Goal: Task Accomplishment & Management: Manage account settings

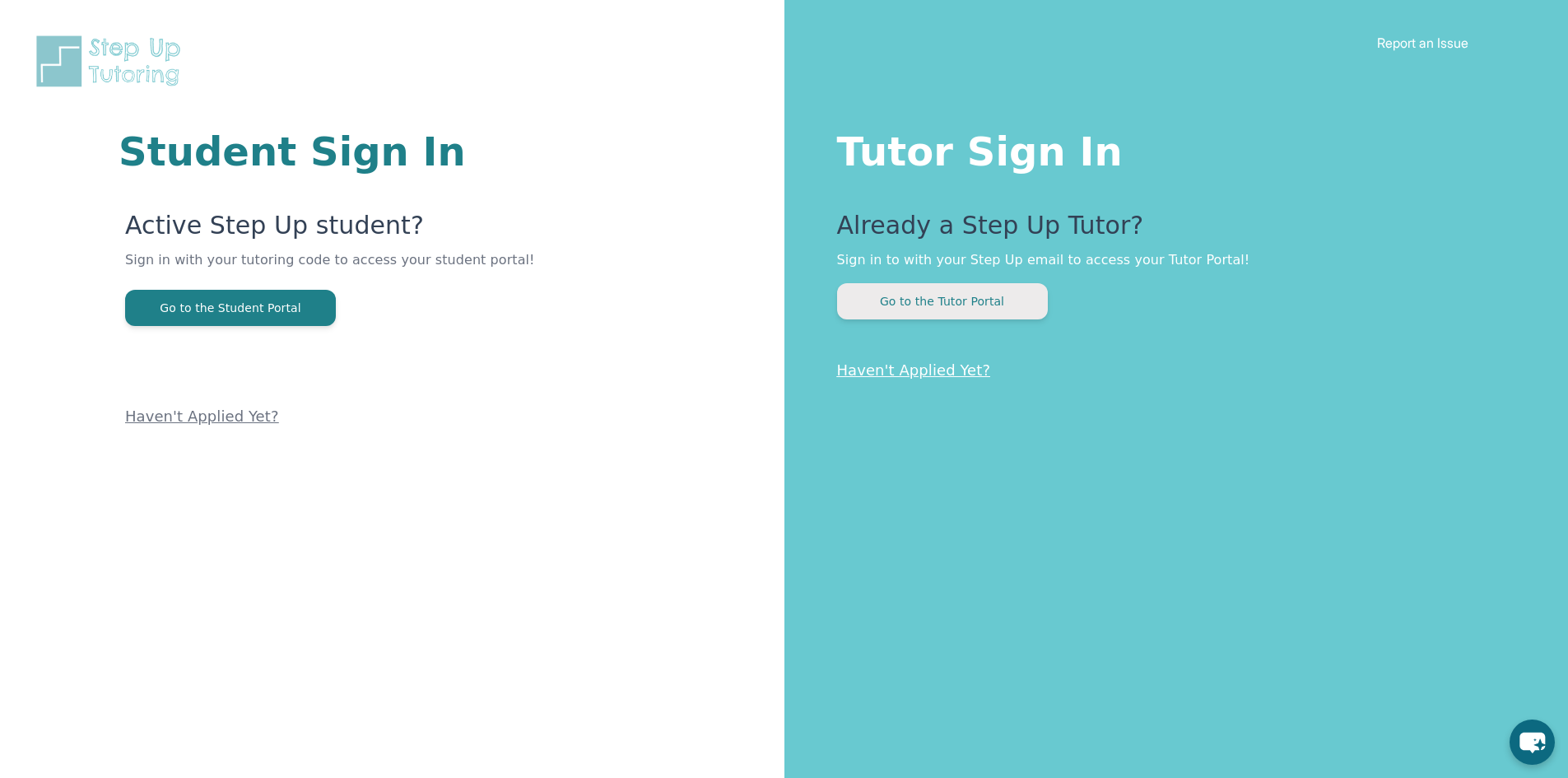
click at [984, 295] on button "Go to the Tutor Portal" at bounding box center [943, 302] width 210 height 37
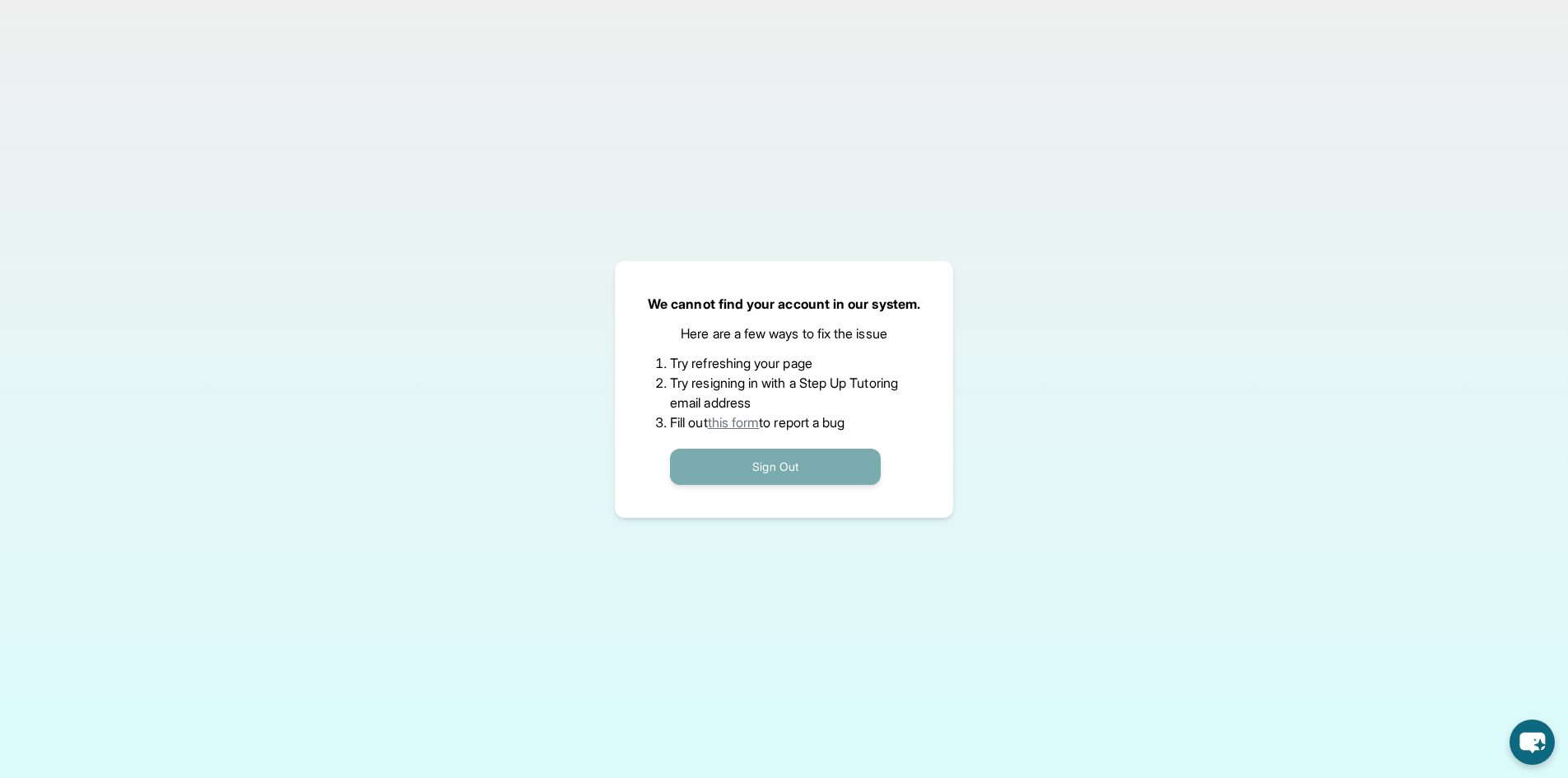
click at [755, 467] on button "Sign Out" at bounding box center [775, 467] width 210 height 37
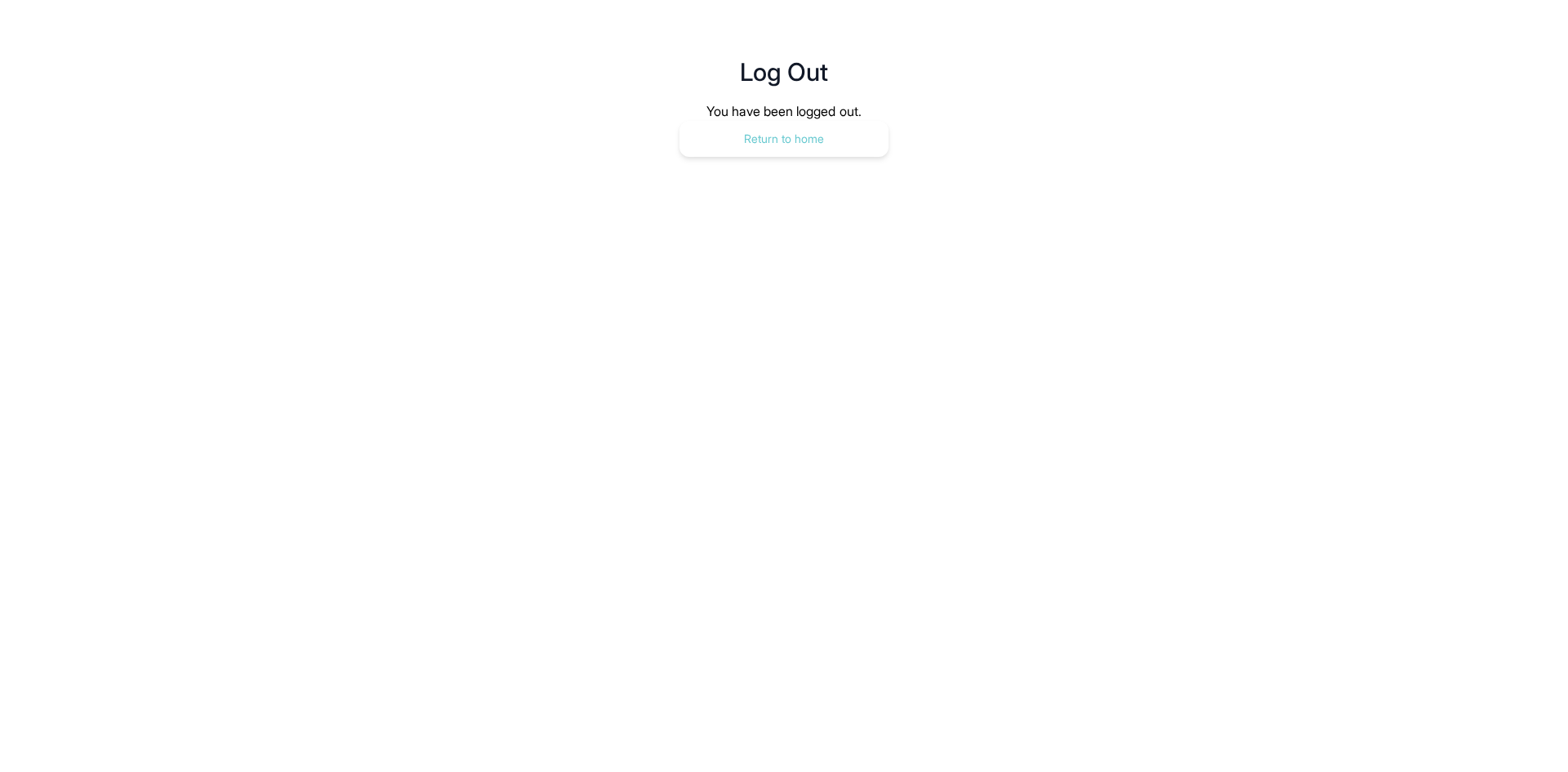
click at [758, 125] on button "Return to home" at bounding box center [784, 139] width 209 height 36
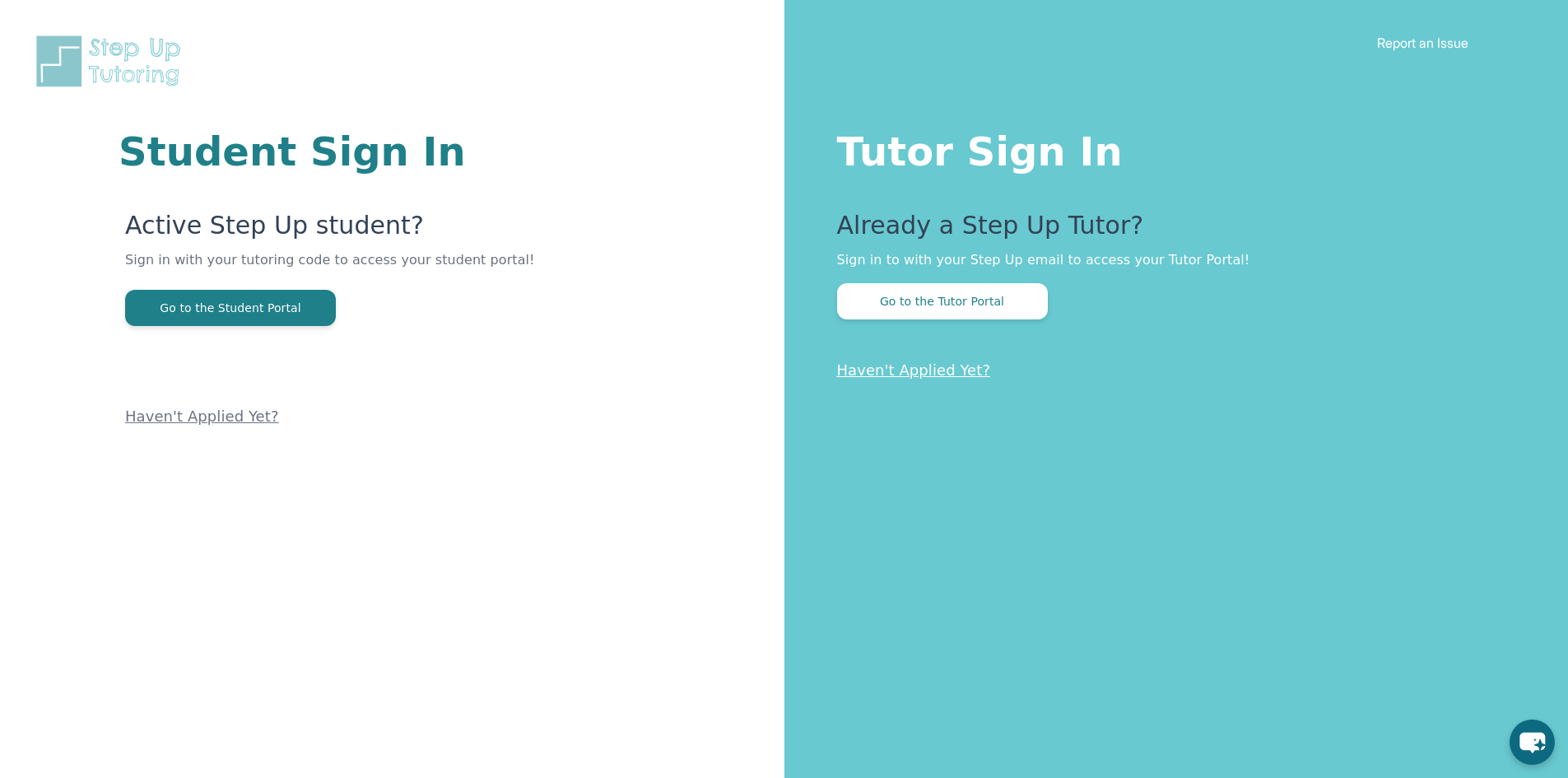
click at [933, 371] on link "Haven't Applied Yet?" at bounding box center [914, 369] width 154 height 17
click at [977, 300] on button "Go to the Tutor Portal" at bounding box center [943, 302] width 210 height 37
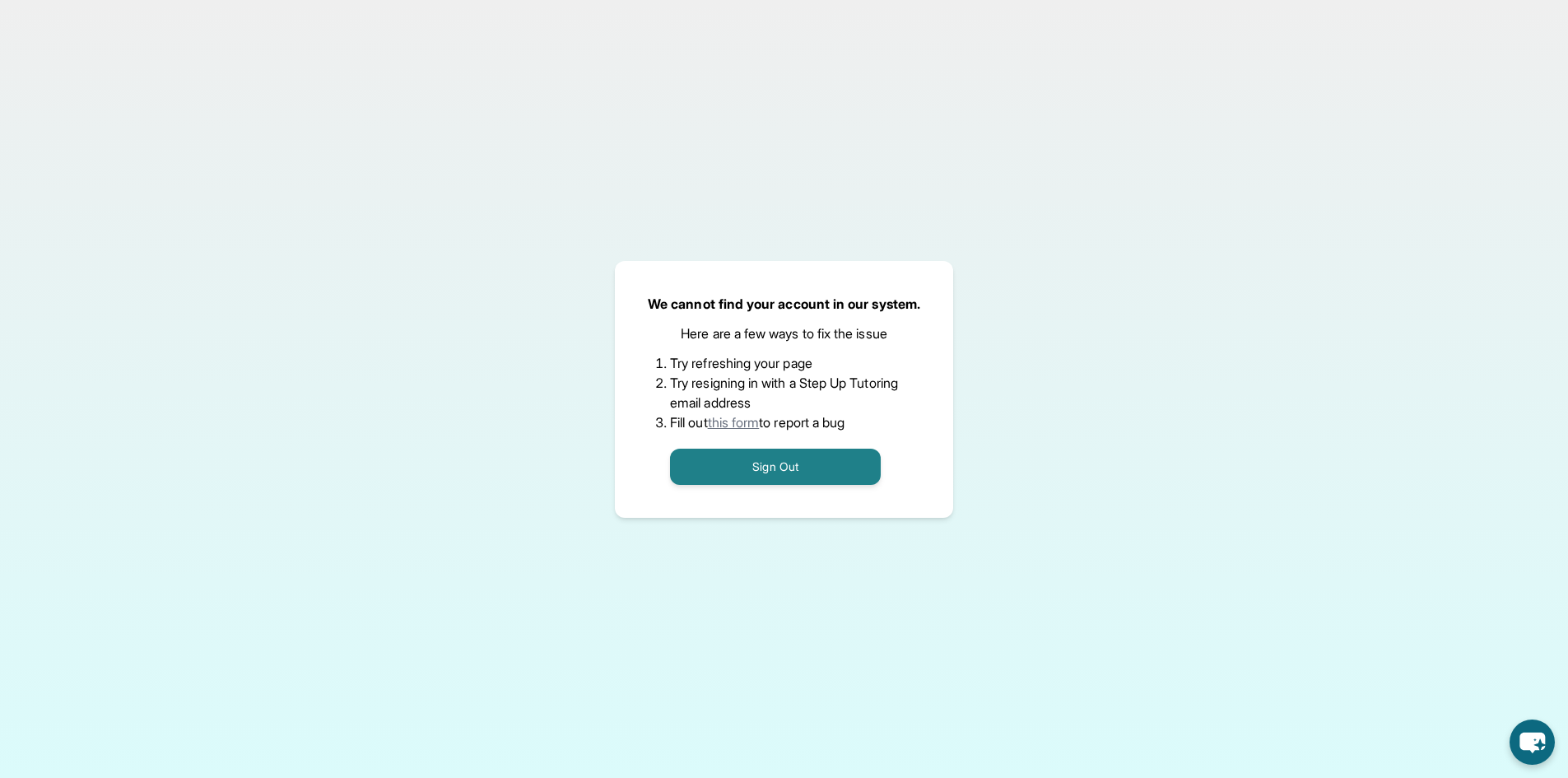
click at [745, 329] on p "Here are a few ways to fix the issue" at bounding box center [784, 334] width 207 height 20
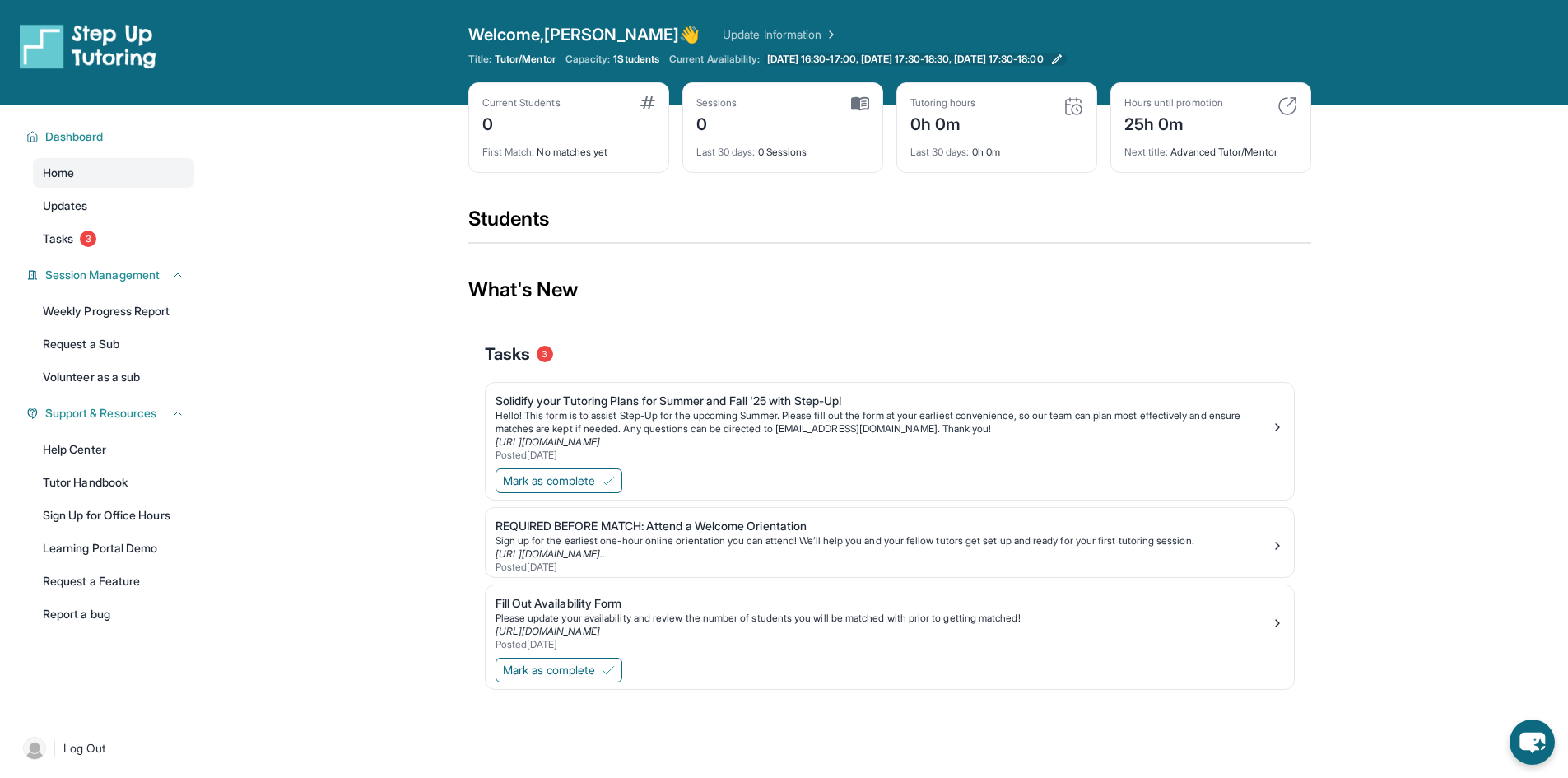
click at [1063, 58] on icon at bounding box center [1057, 59] width 13 height 13
click at [1005, 129] on div "Tutoring hours 0h 0m" at bounding box center [997, 115] width 173 height 39
click at [79, 208] on span "Updates" at bounding box center [66, 206] width 46 height 16
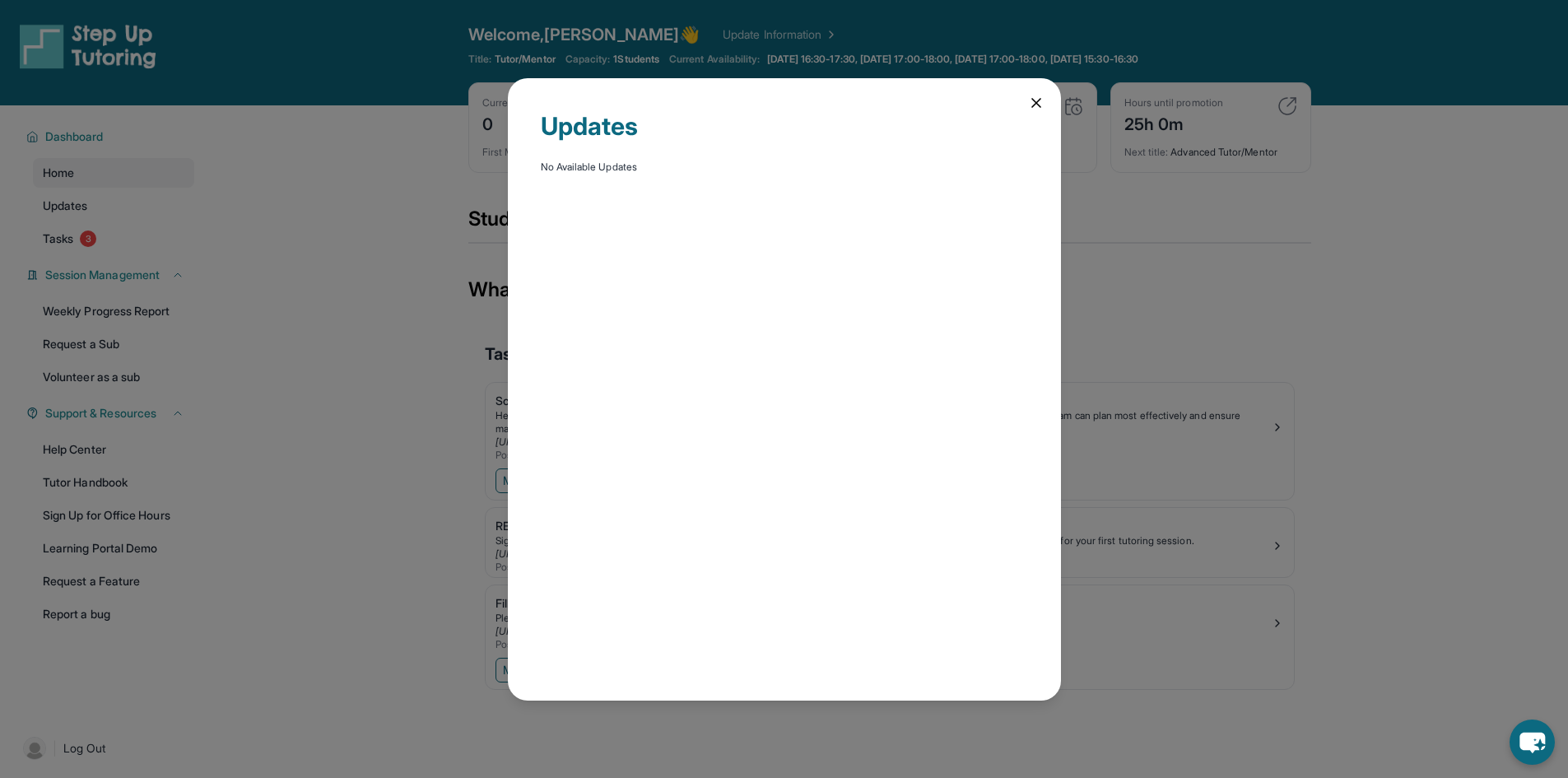
click at [1037, 101] on icon at bounding box center [1036, 102] width 8 height 8
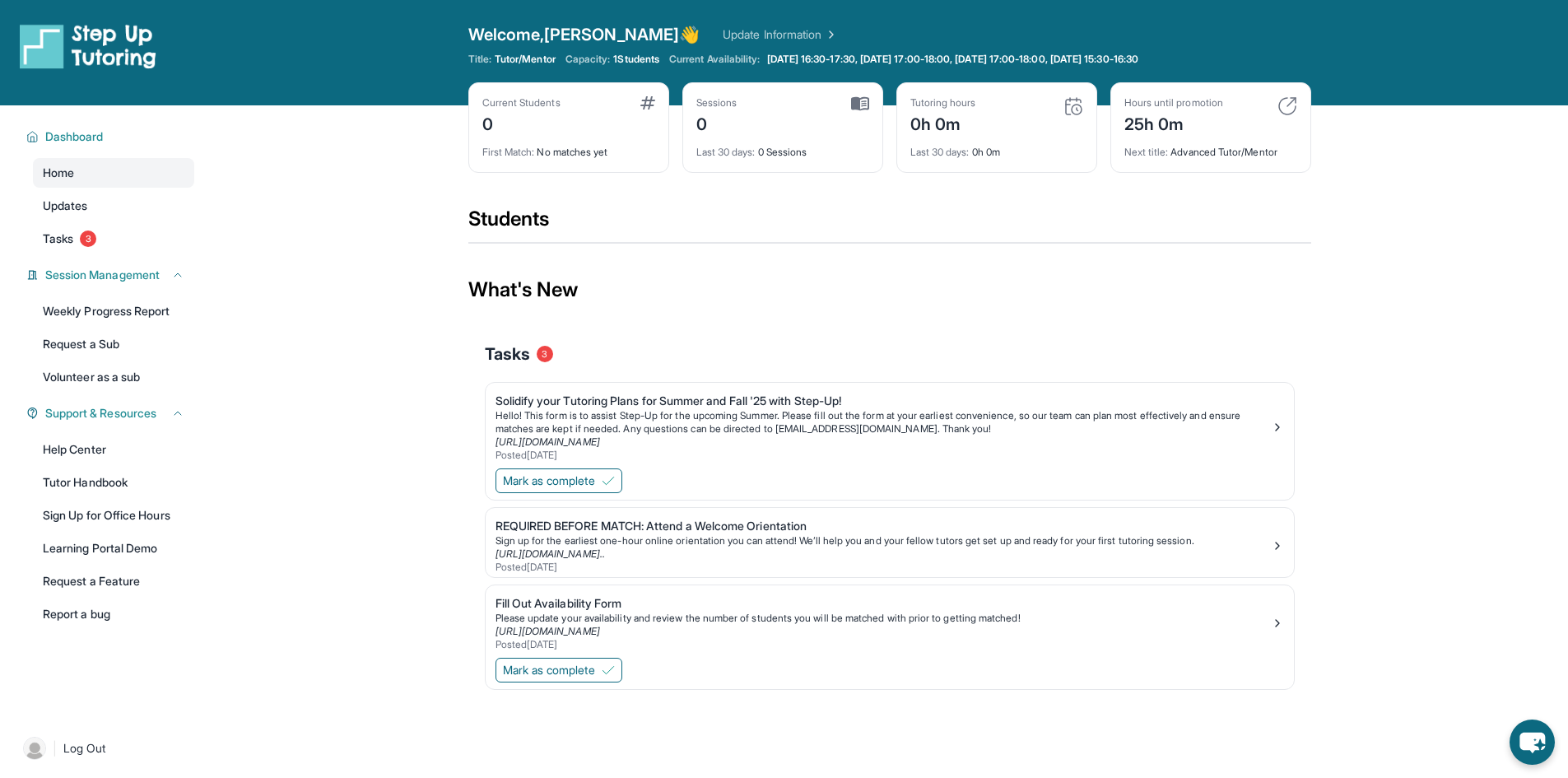
click at [733, 57] on span "Current Availability:" at bounding box center [714, 59] width 91 height 13
click at [64, 209] on span "Updates" at bounding box center [66, 206] width 46 height 16
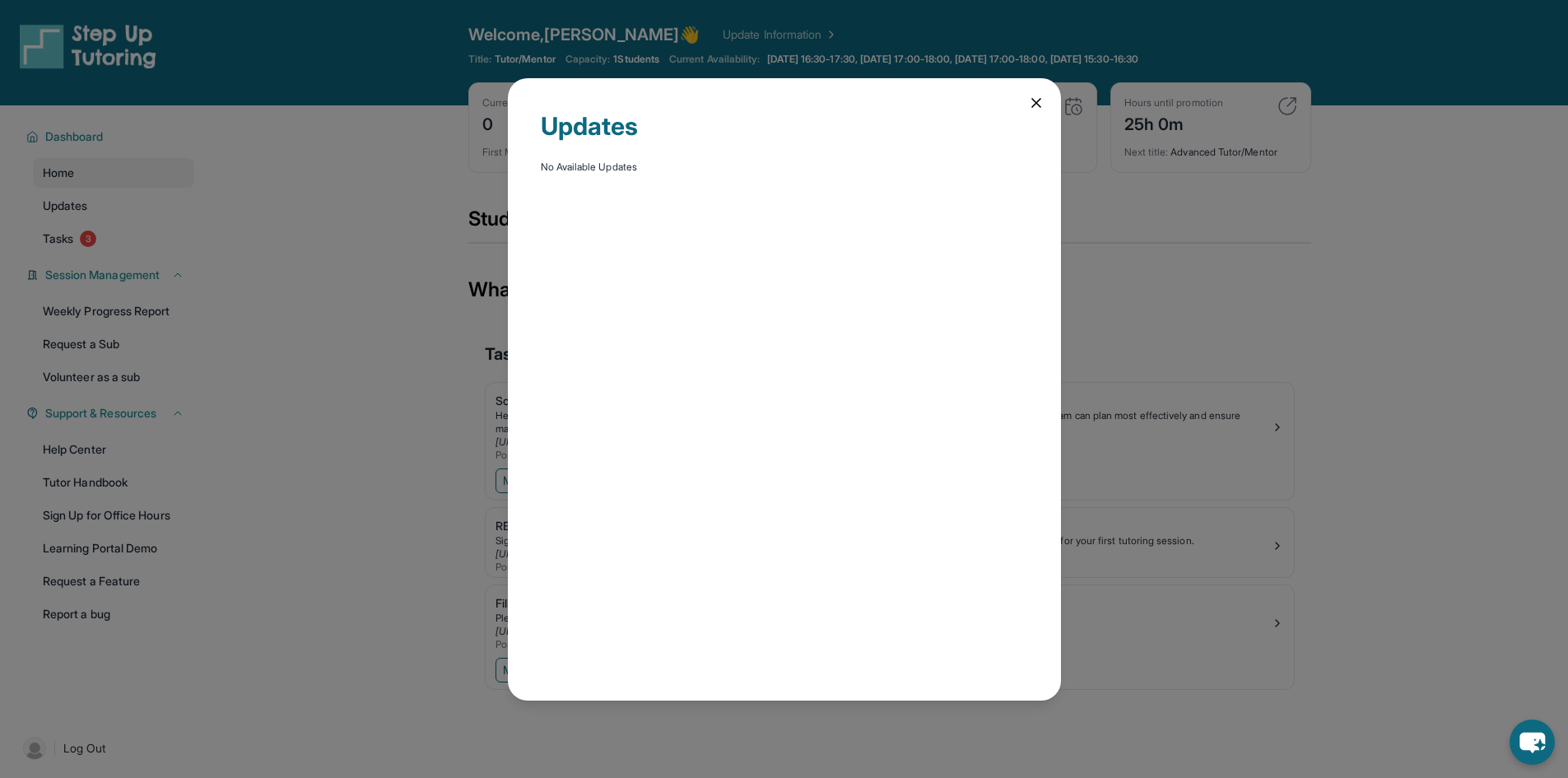
click at [1033, 101] on icon at bounding box center [1036, 102] width 8 height 8
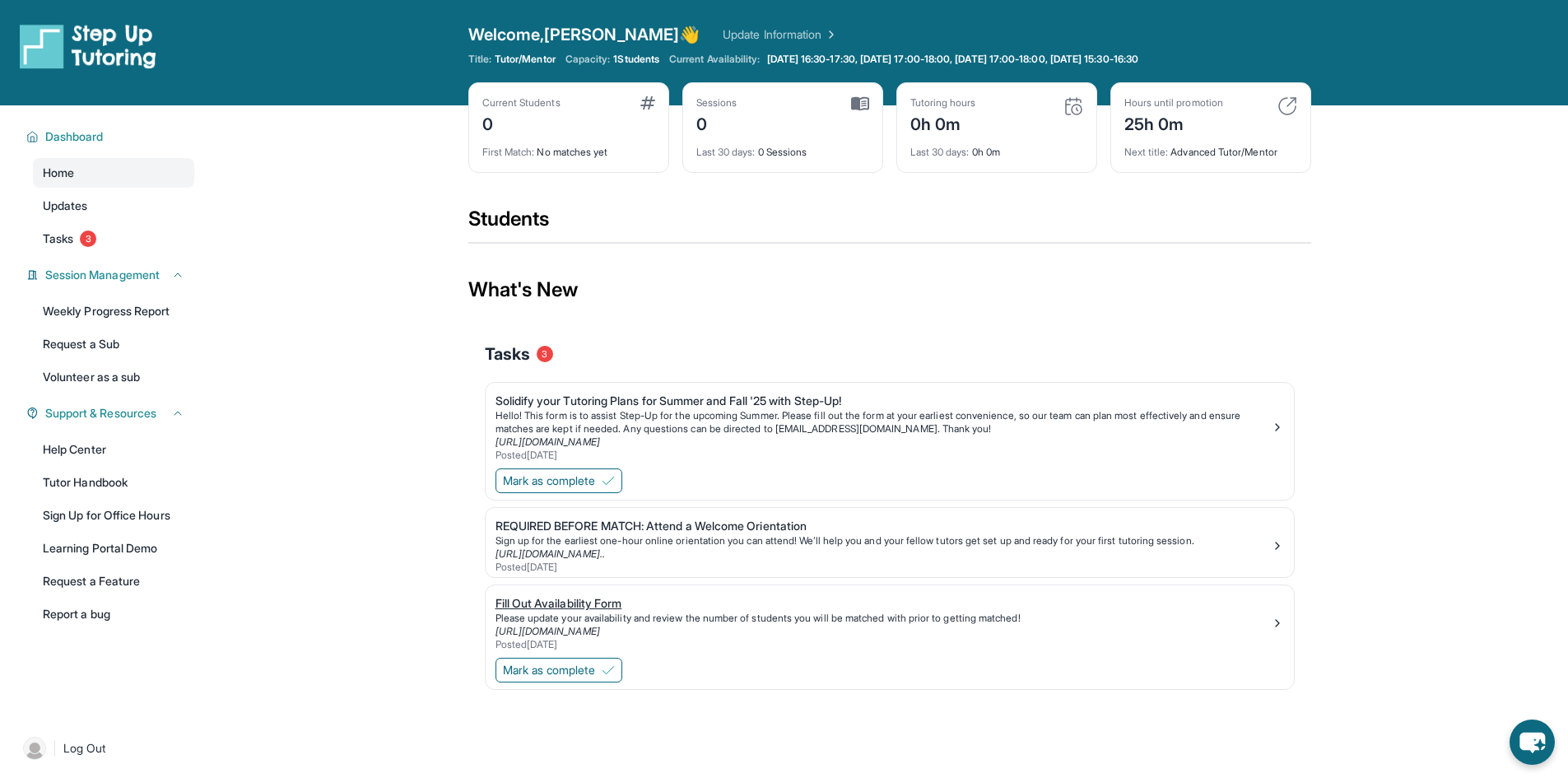
click at [572, 603] on div "Fill Out Availability Form" at bounding box center [883, 603] width 775 height 16
click at [529, 677] on span "Mark as complete" at bounding box center [549, 670] width 92 height 16
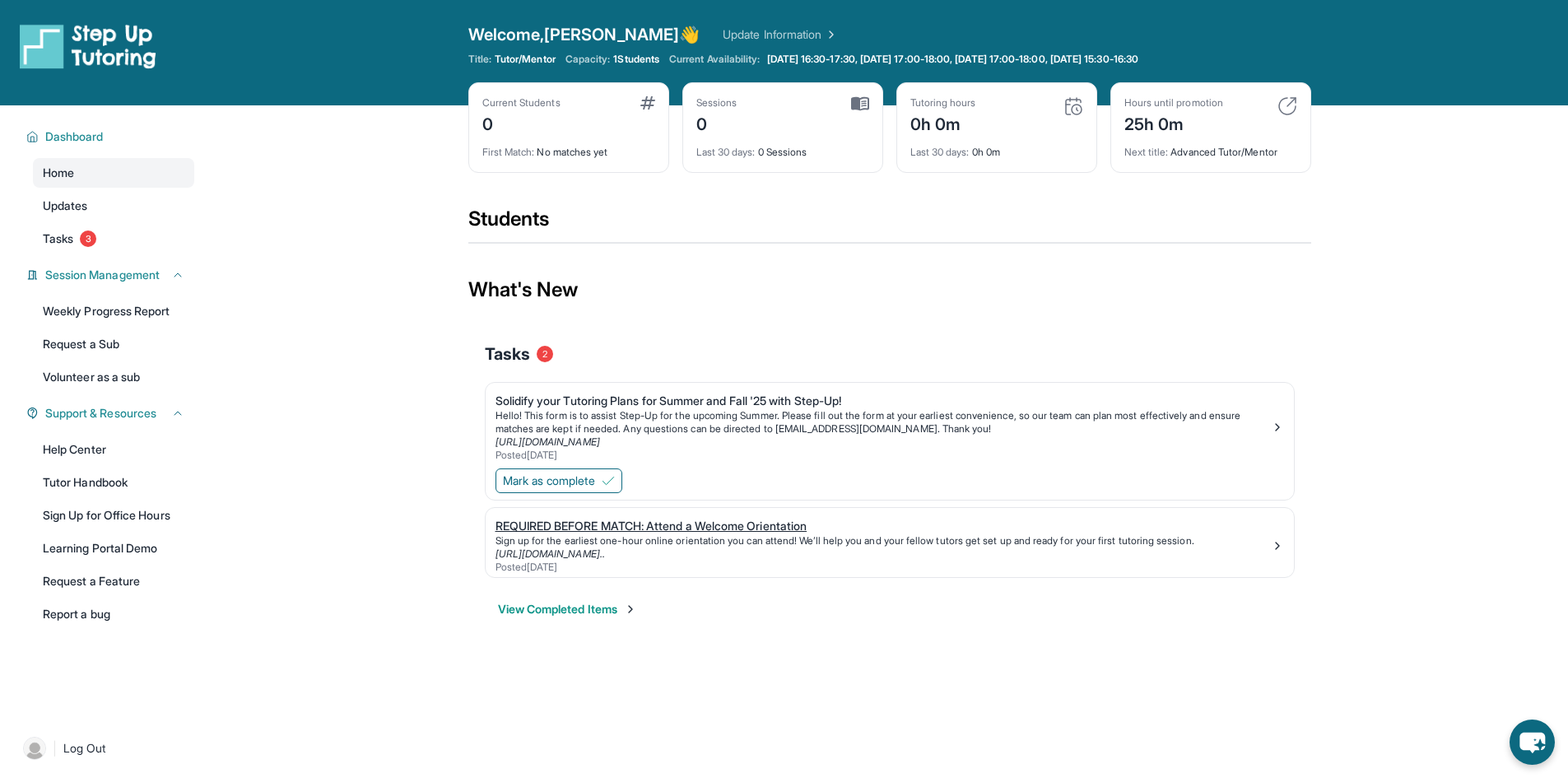
click at [552, 528] on div "REQUIRED BEFORE MATCH: Attend a Welcome Orientation" at bounding box center [883, 526] width 775 height 16
click at [1271, 547] on img at bounding box center [1277, 546] width 13 height 13
click at [94, 311] on link "Weekly Progress Report" at bounding box center [113, 311] width 161 height 29
